Goal: Information Seeking & Learning: Learn about a topic

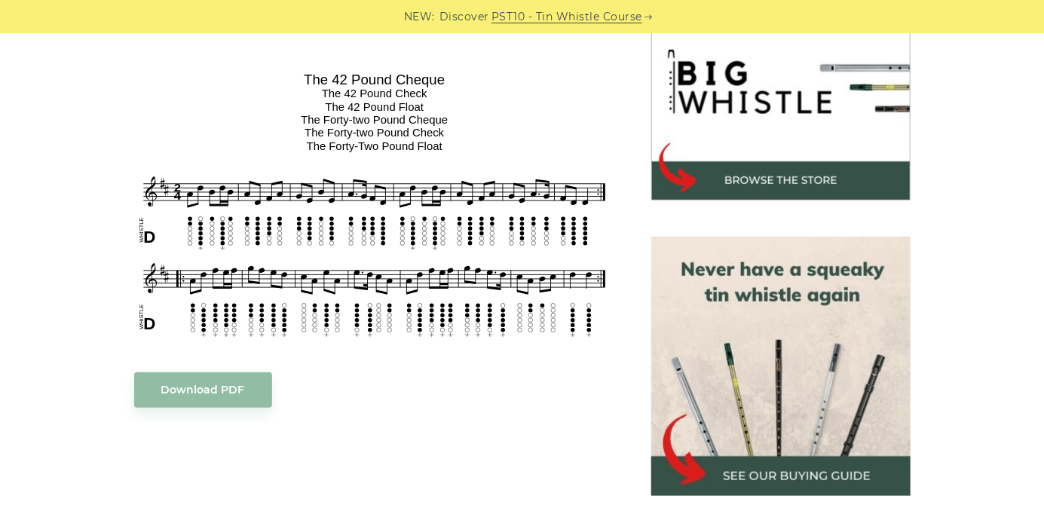
scroll to position [491, 0]
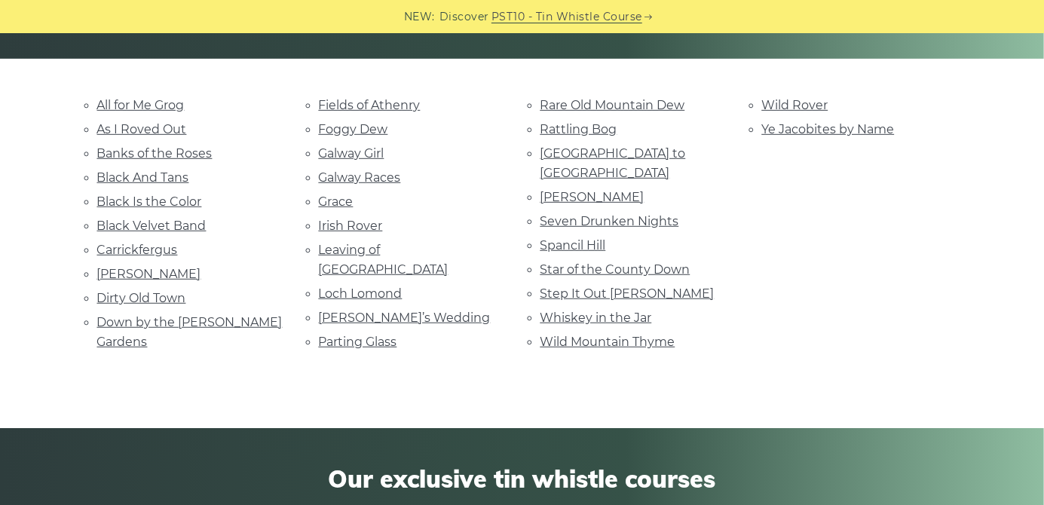
scroll to position [321, 0]
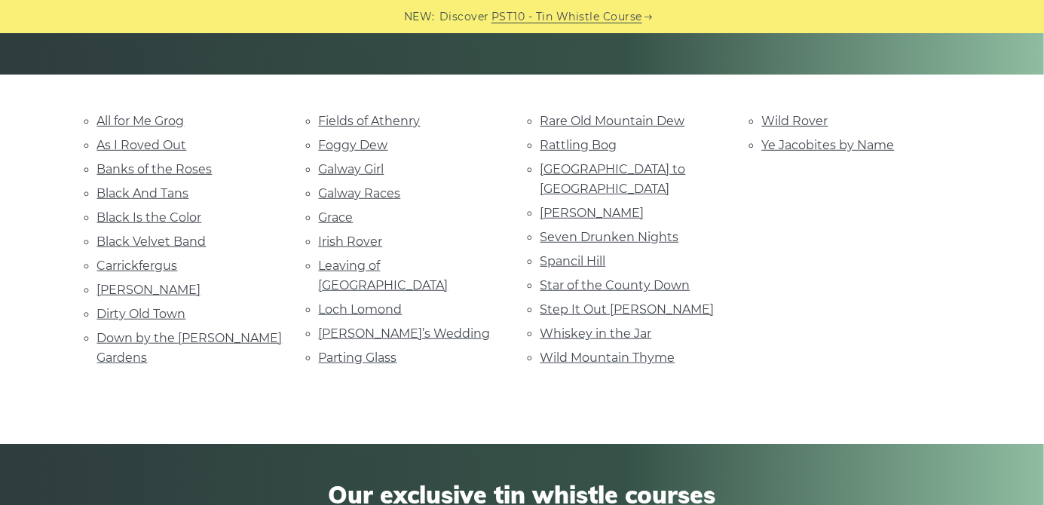
click at [121, 316] on link "Dirty Old Town" at bounding box center [141, 314] width 89 height 14
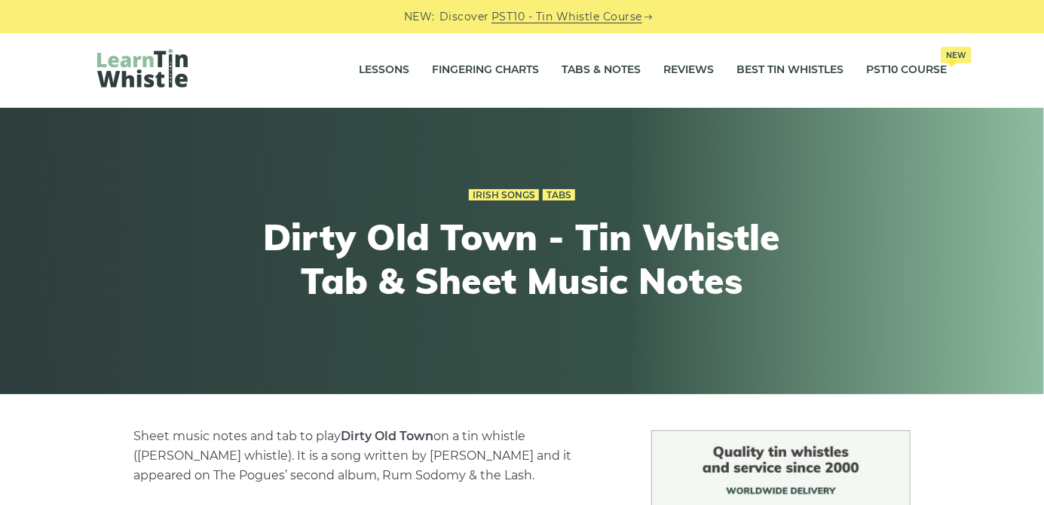
scroll to position [1, 0]
